Goal: Task Accomplishment & Management: Manage account settings

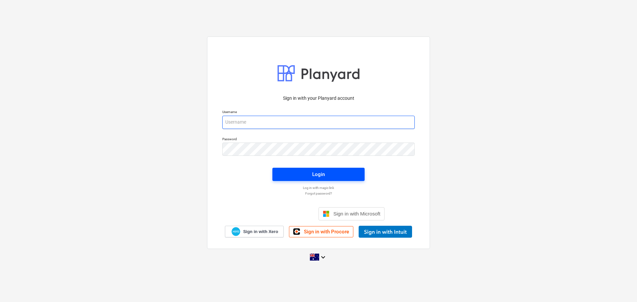
type input "[EMAIL_ADDRESS][DOMAIN_NAME]"
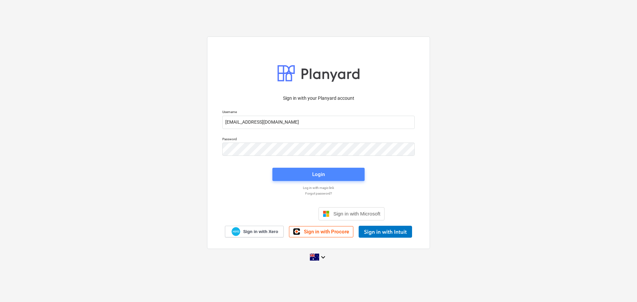
click at [320, 175] on div "Login" at bounding box center [318, 174] width 13 height 9
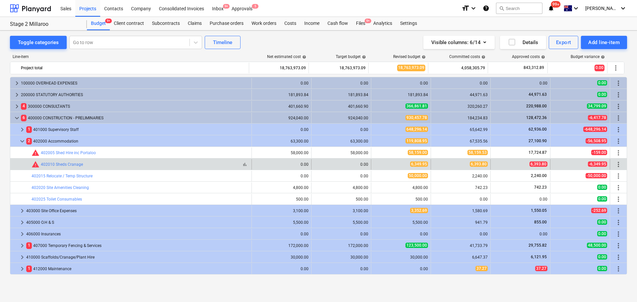
scroll to position [58, 0]
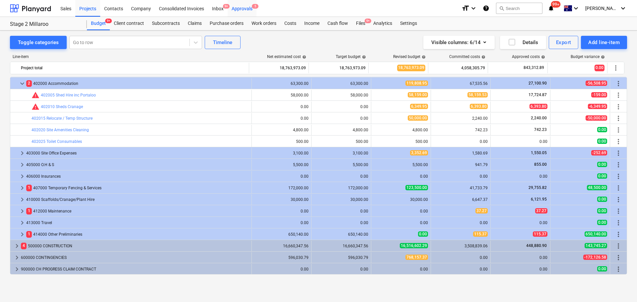
click at [243, 9] on div "Approvals 5" at bounding box center [242, 8] width 29 height 17
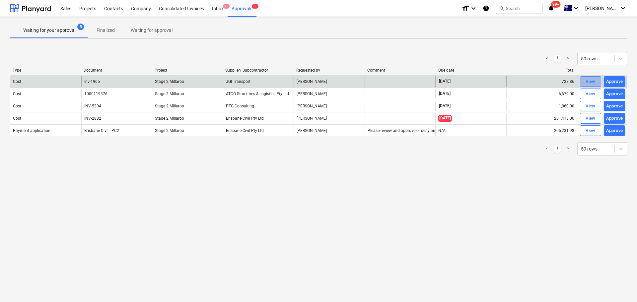
click at [593, 82] on div "View" at bounding box center [591, 82] width 10 height 8
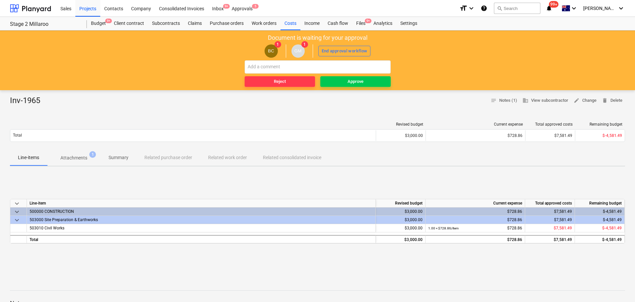
click at [76, 158] on p "Attachments" at bounding box center [73, 158] width 27 height 7
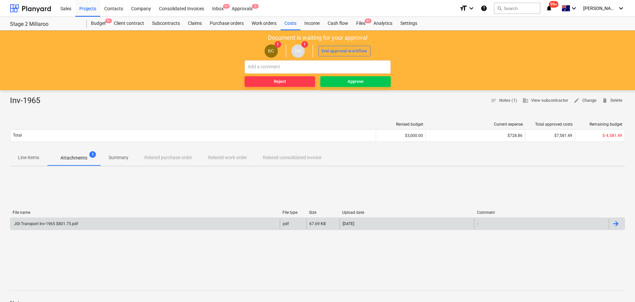
click at [38, 225] on div "JGI Transport Inv-1965 $801.75.pdf" at bounding box center [45, 224] width 65 height 5
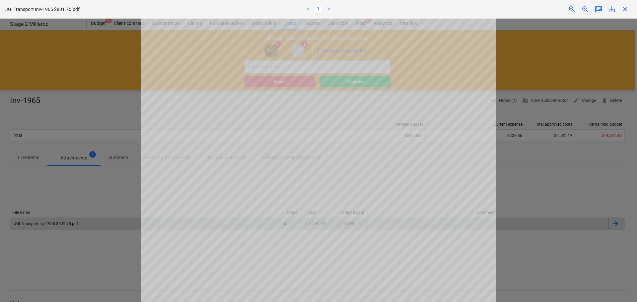
scroll to position [40, 0]
click at [81, 70] on div at bounding box center [318, 161] width 637 height 284
click at [33, 158] on div at bounding box center [318, 161] width 637 height 284
click at [625, 8] on span "close" at bounding box center [625, 9] width 8 height 8
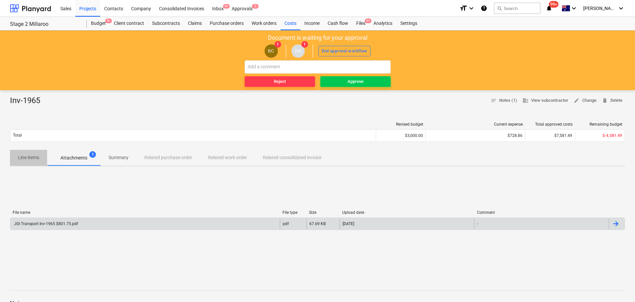
click at [27, 154] on p "Line-items" at bounding box center [28, 157] width 21 height 7
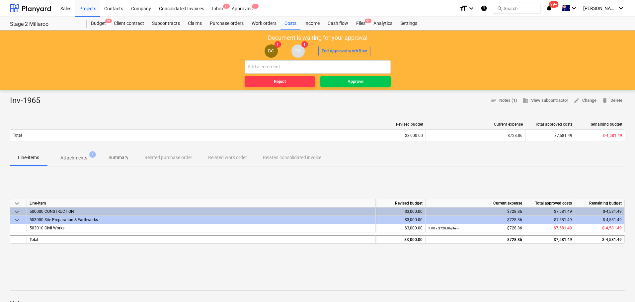
click at [17, 220] on span "keyboard_arrow_down" at bounding box center [17, 220] width 8 height 8
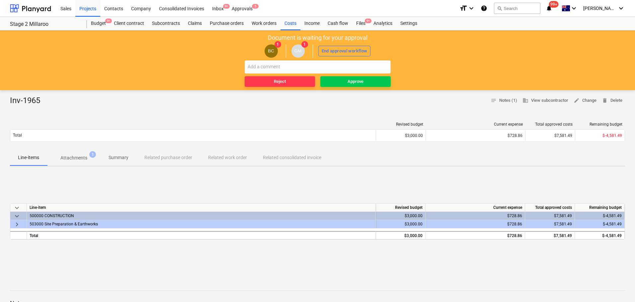
click at [17, 220] on div "keyboard_arrow_down" at bounding box center [18, 216] width 17 height 8
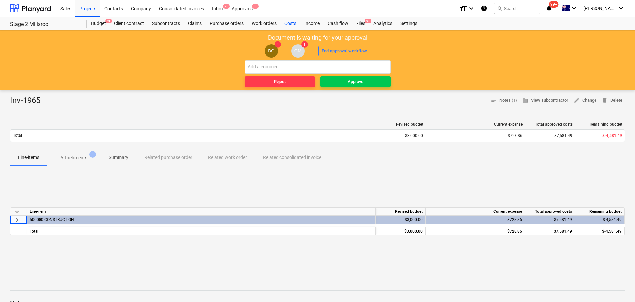
click at [16, 220] on span "keyboard_arrow_right" at bounding box center [17, 220] width 8 height 8
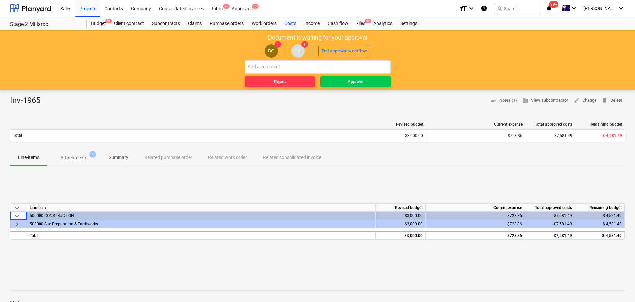
click at [17, 224] on span "keyboard_arrow_right" at bounding box center [17, 225] width 8 height 8
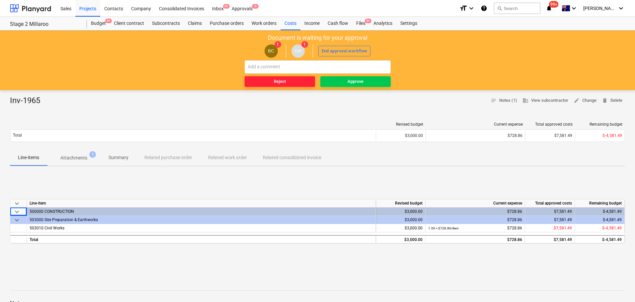
click at [275, 83] on div "Reject" at bounding box center [280, 82] width 12 height 8
